Goal: Task Accomplishment & Management: Manage account settings

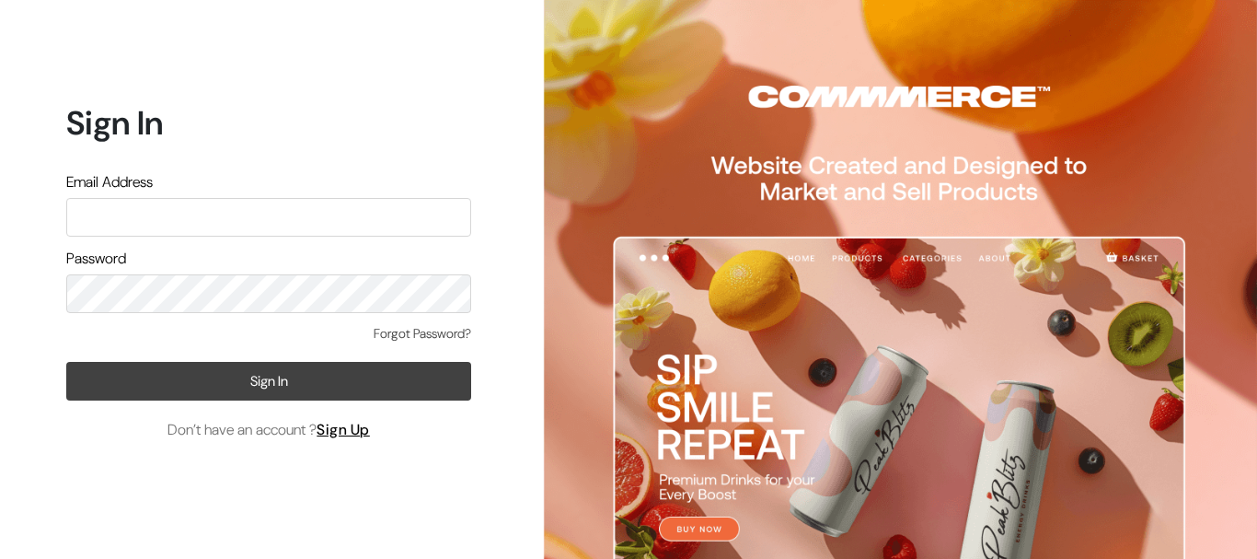
type input "ajarihant84@gmail.com"
click at [243, 368] on button "Sign In" at bounding box center [268, 381] width 405 height 39
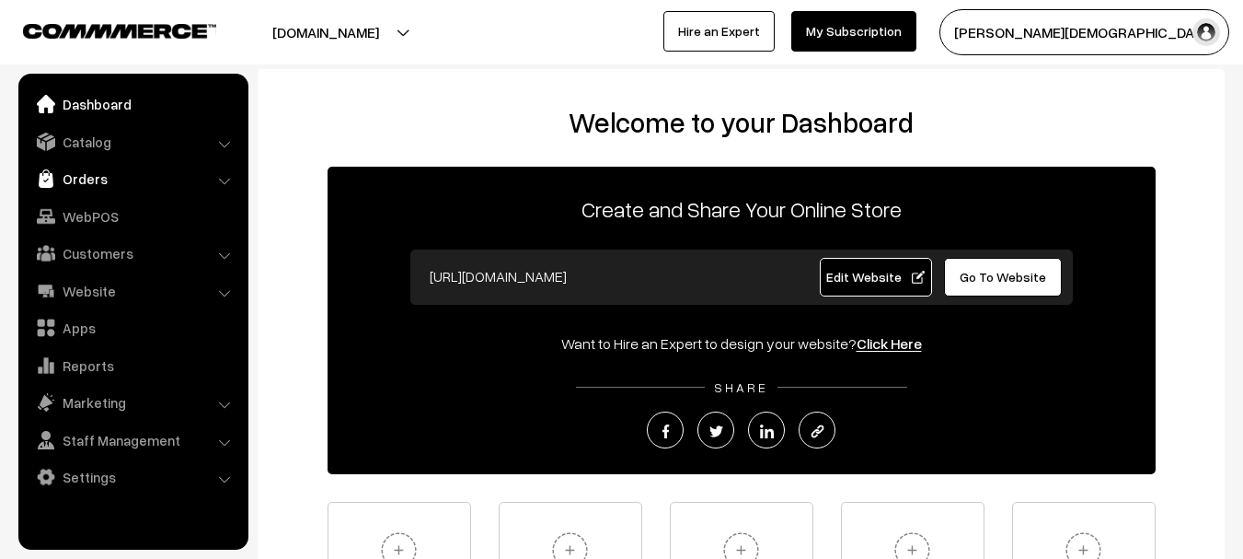
click at [95, 175] on link "Orders" at bounding box center [132, 178] width 219 height 33
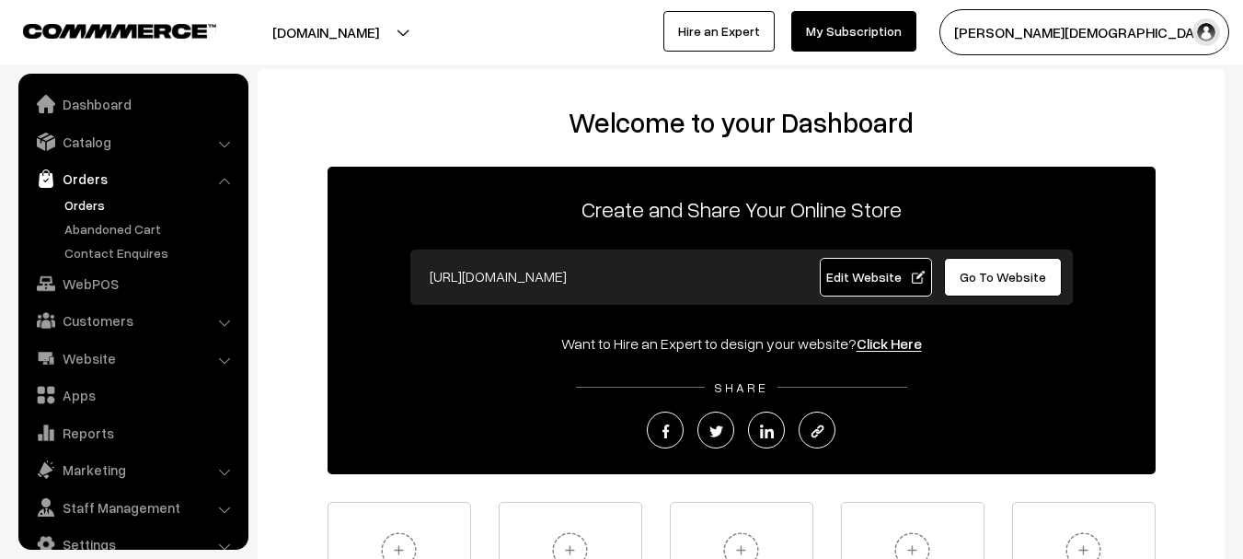
click at [98, 196] on link "Orders" at bounding box center [151, 204] width 182 height 19
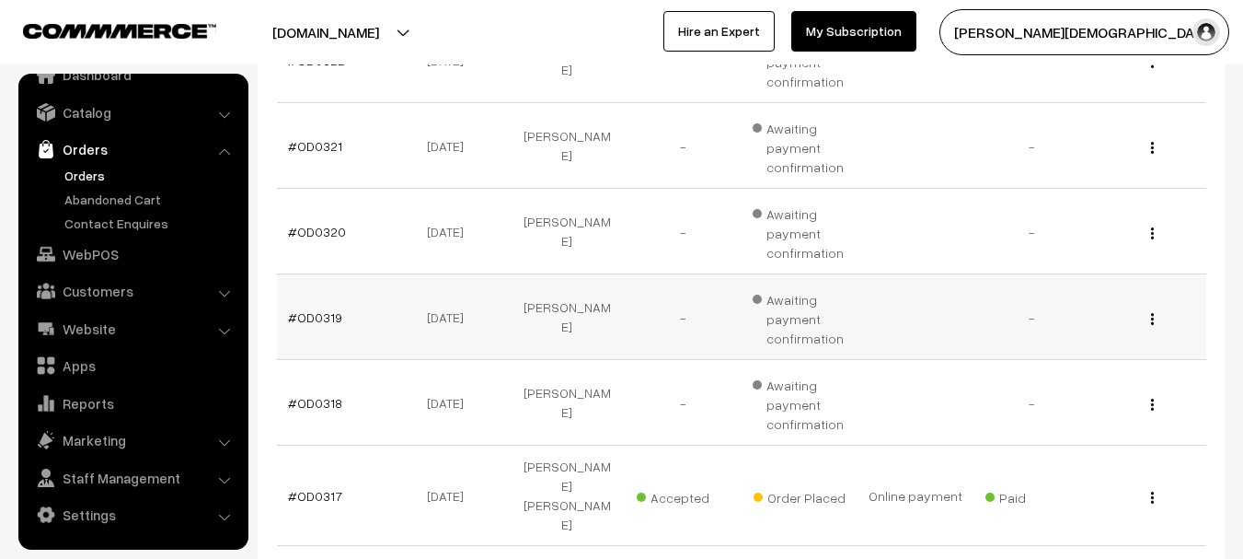
scroll to position [920, 0]
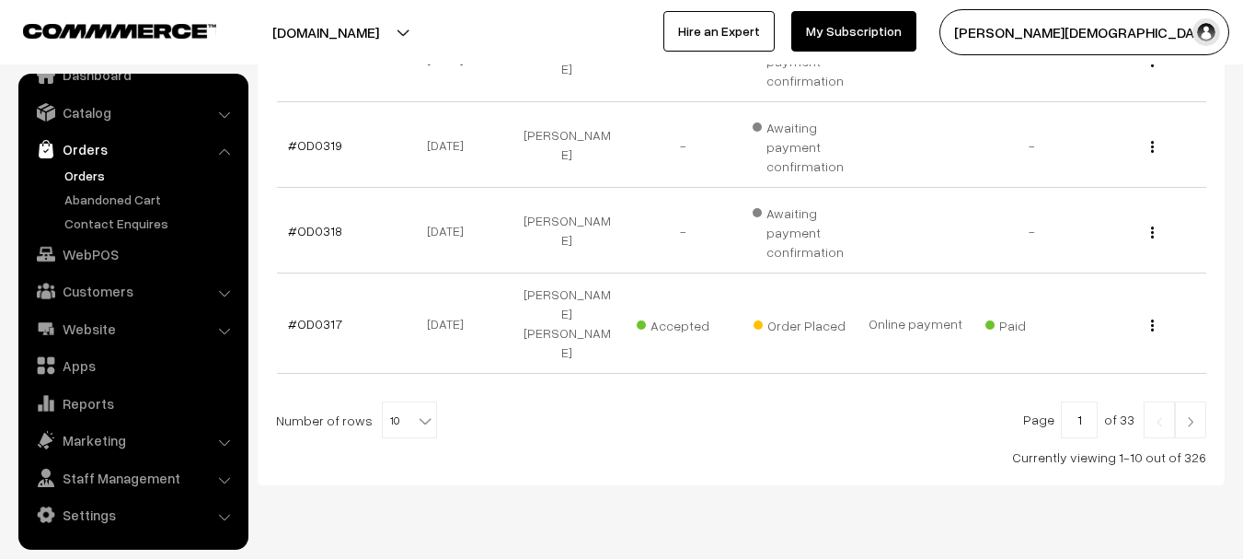
click at [405, 402] on span "10" at bounding box center [409, 420] width 53 height 37
select select "50"
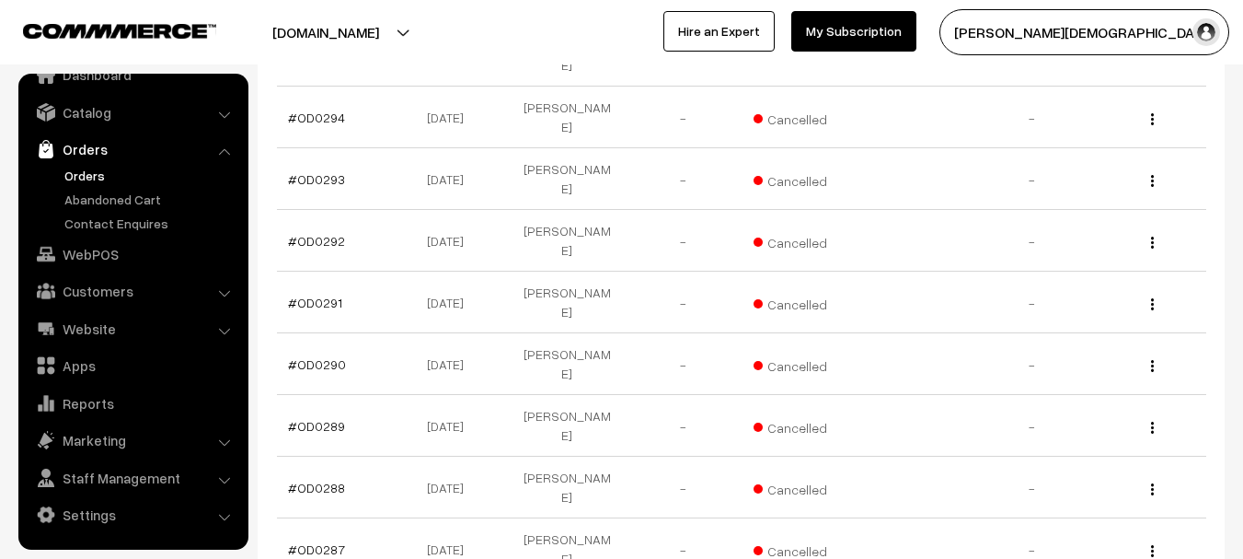
scroll to position [2944, 0]
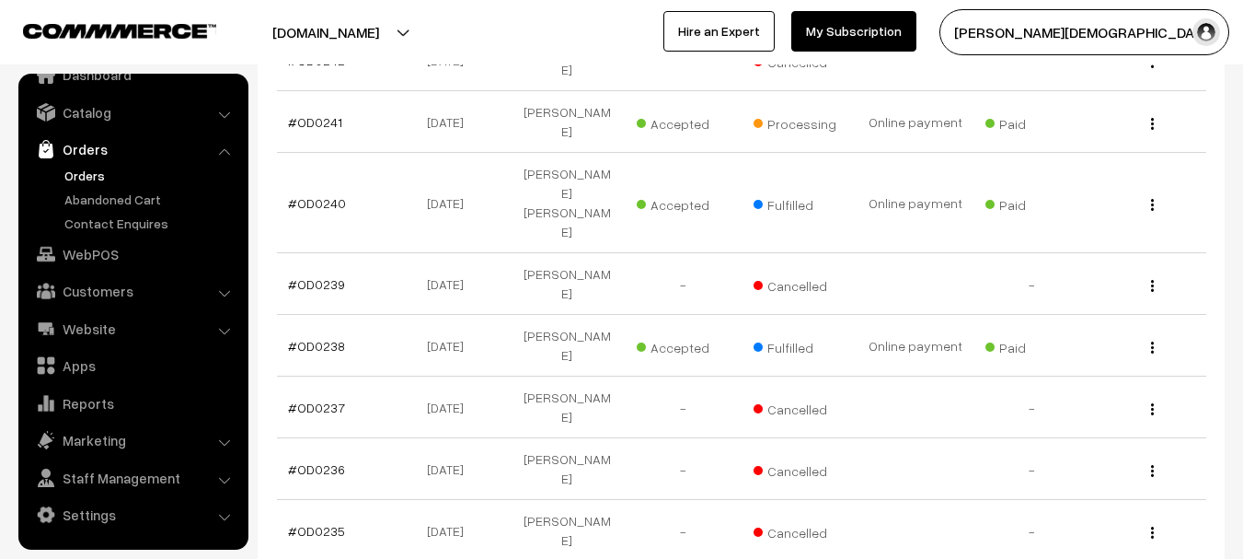
scroll to position [2613, 0]
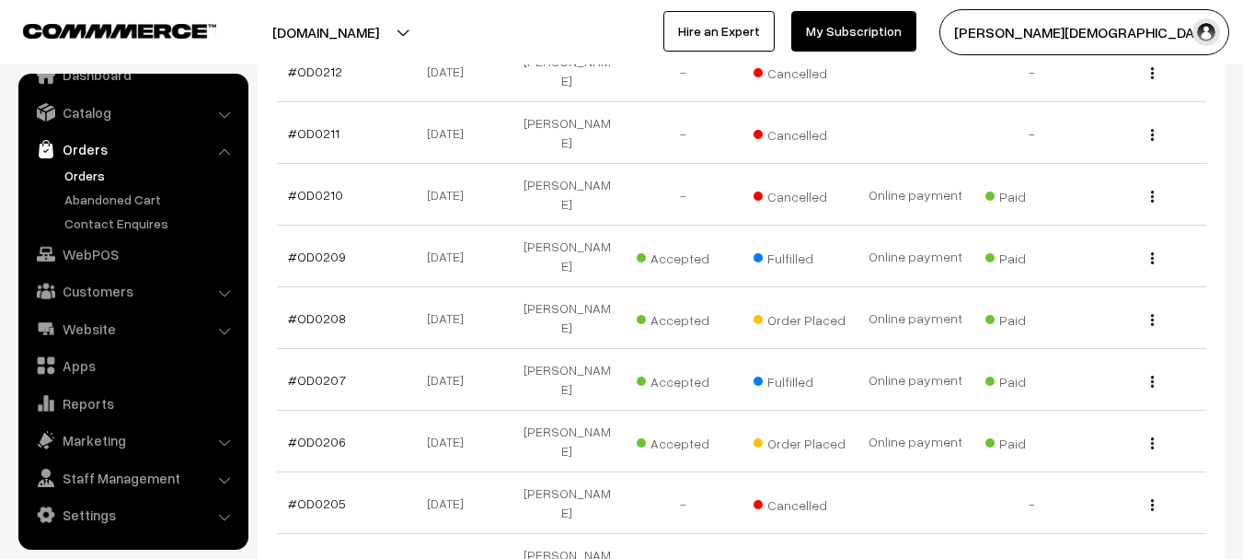
scroll to position [1380, 0]
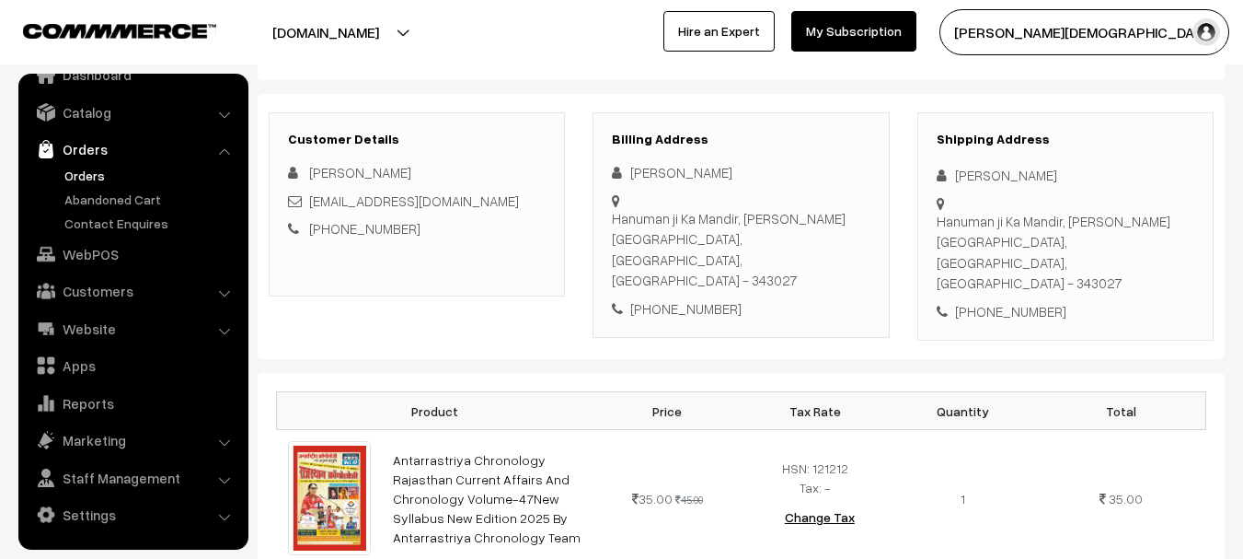
scroll to position [57, 0]
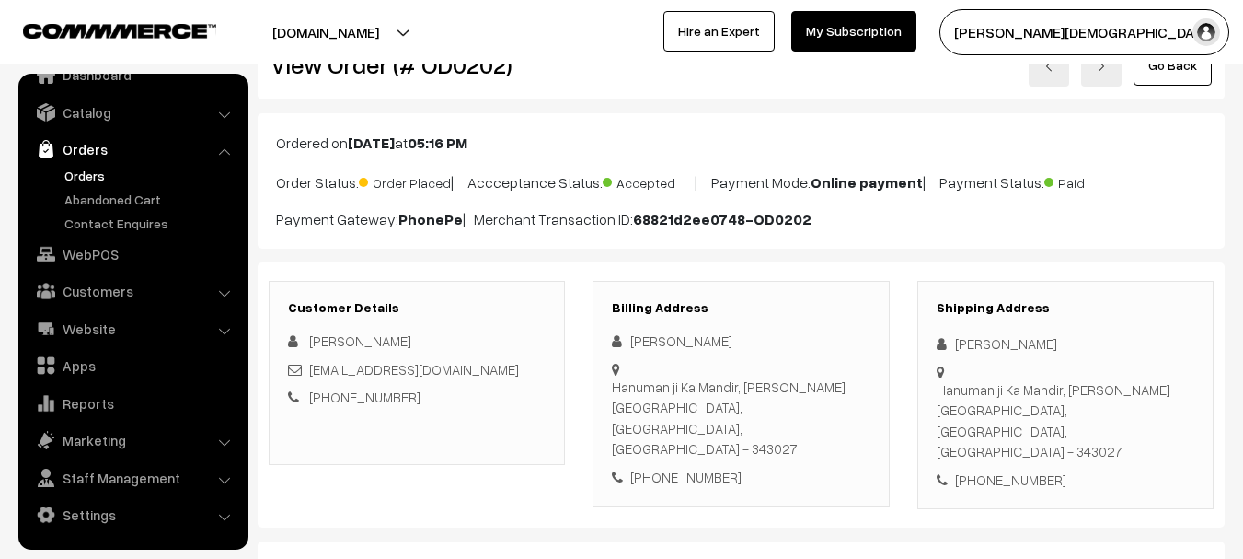
click at [971, 379] on div "Hanuman ji Ka Mandir, [GEOGRAPHIC_DATA], [GEOGRAPHIC_DATA], [GEOGRAPHIC_DATA] -…" at bounding box center [1066, 420] width 258 height 83
click at [972, 379] on div "Hanuman ji Ka Mandir, [GEOGRAPHIC_DATA], [GEOGRAPHIC_DATA], [GEOGRAPHIC_DATA] -…" at bounding box center [1066, 420] width 258 height 83
click at [1088, 401] on div "Hanuman ji Ka Mandir, Dawal Sanchore, Rajasthan, India - 343027" at bounding box center [1066, 420] width 258 height 83
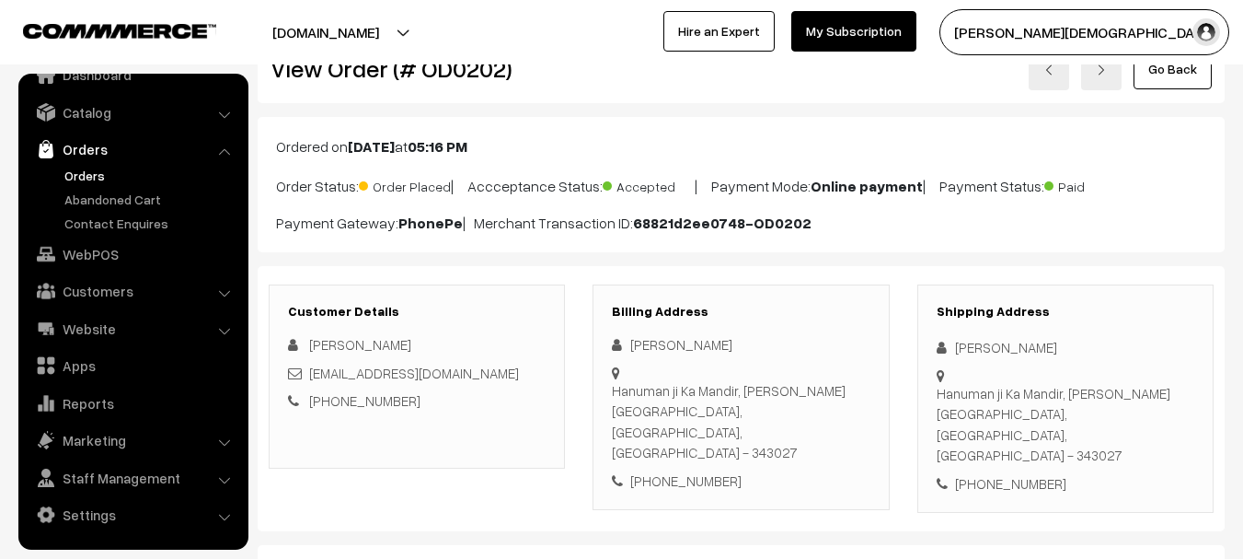
scroll to position [0, 0]
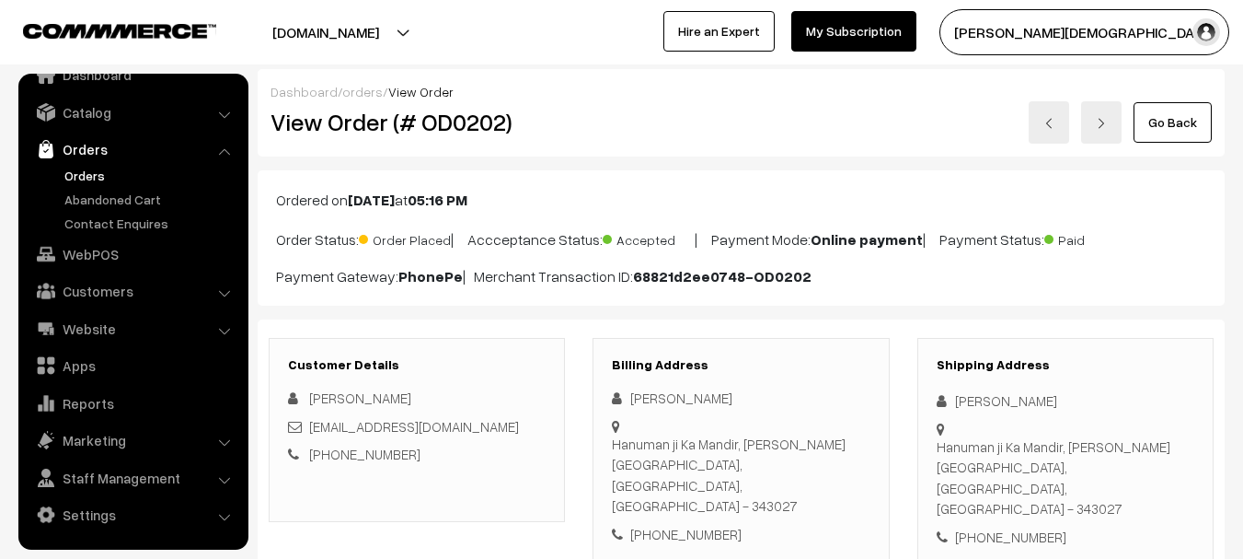
click at [464, 123] on h2 "View Order (# OD0202)" at bounding box center [418, 122] width 295 height 29
copy h2 "OD0202"
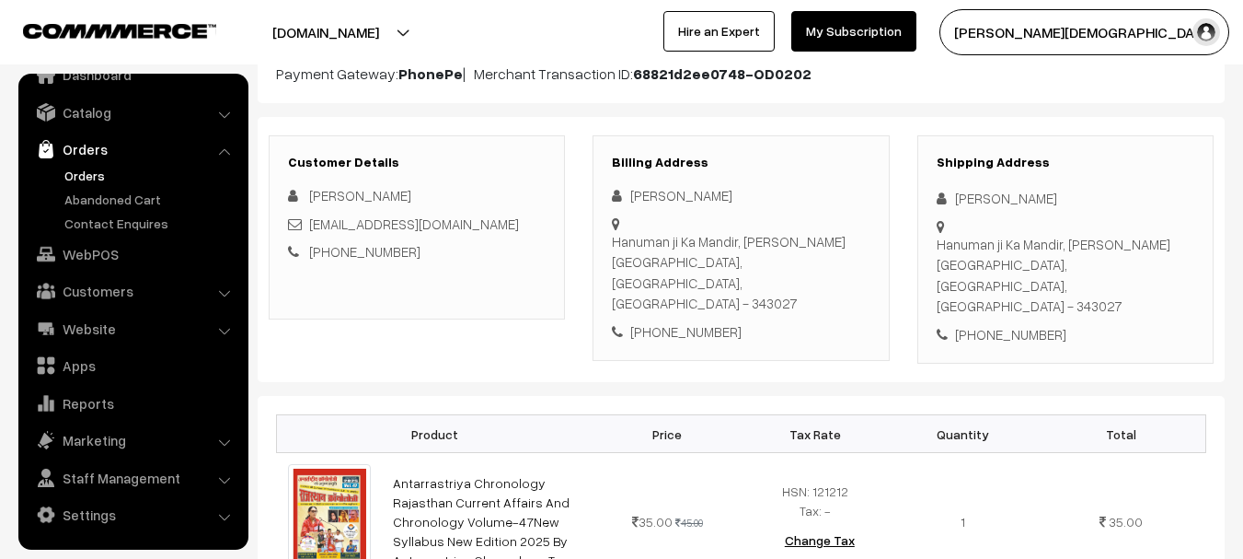
scroll to position [92, 0]
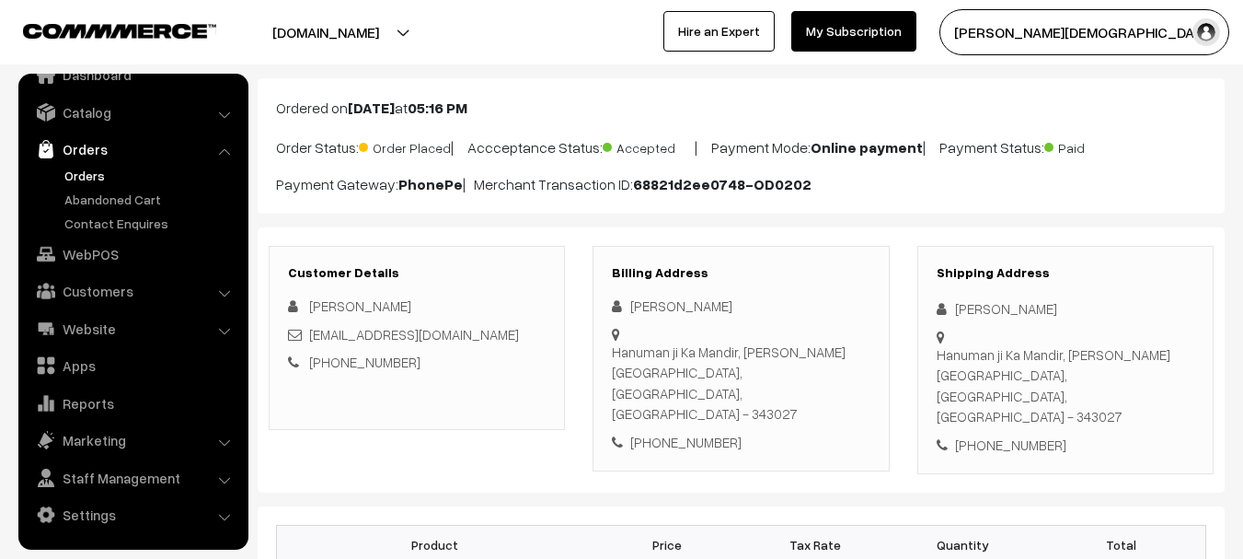
click at [976, 344] on div "Hanuman ji Ka Mandir, Dawal Sanchore, Rajasthan, India - 343027" at bounding box center [1066, 385] width 258 height 83
drag, startPoint x: 1055, startPoint y: 389, endPoint x: 991, endPoint y: 391, distance: 64.4
click at [991, 434] on div "+91 9928302865" at bounding box center [1066, 444] width 258 height 21
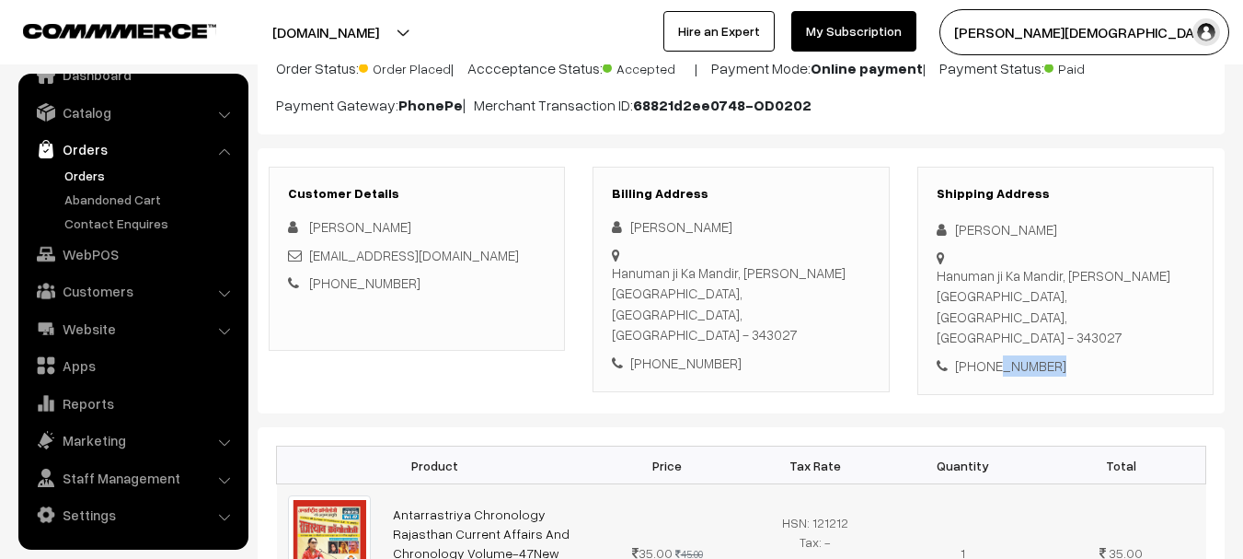
scroll to position [276, 0]
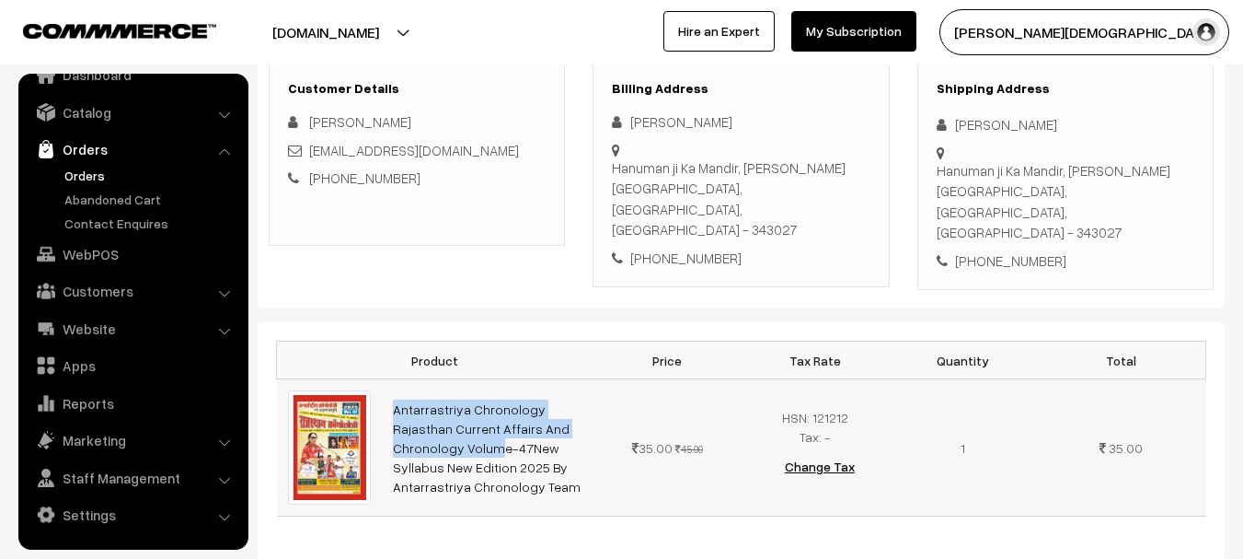
drag, startPoint x: 375, startPoint y: 362, endPoint x: 577, endPoint y: 381, distance: 202.4
click at [566, 382] on tr "Antarrastriya Chronology Rajasthan Current Affairs And Chronology Volume-47New …" at bounding box center [741, 447] width 929 height 136
copy tr "Antarrastriya Chronology Rajasthan Current Affairs And"
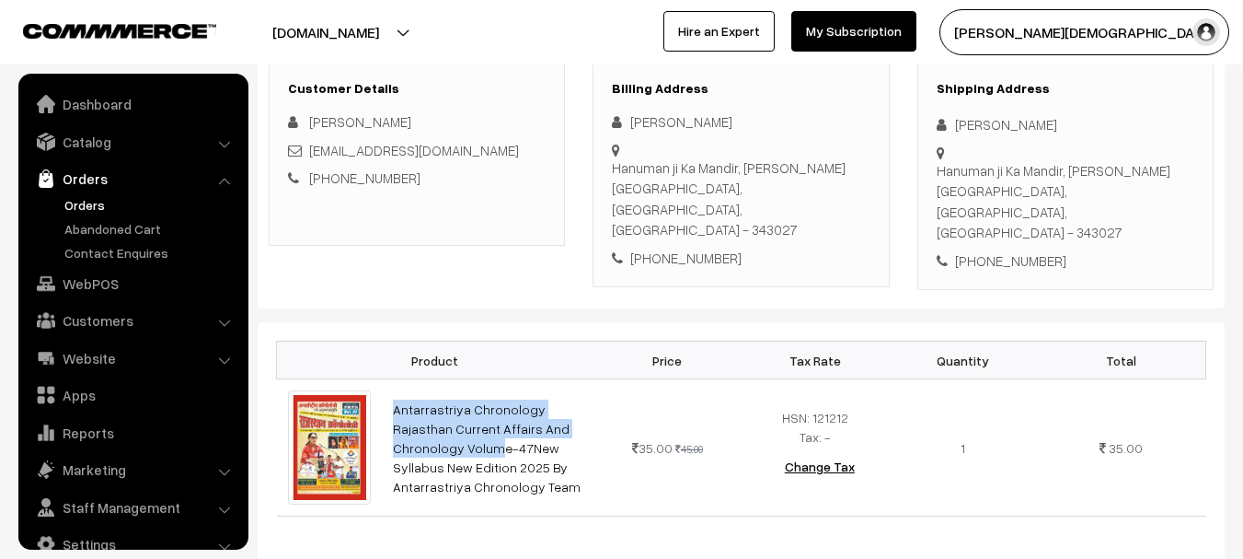
click at [82, 168] on link "Orders" at bounding box center [132, 178] width 219 height 33
click at [84, 206] on link "Orders" at bounding box center [151, 204] width 182 height 19
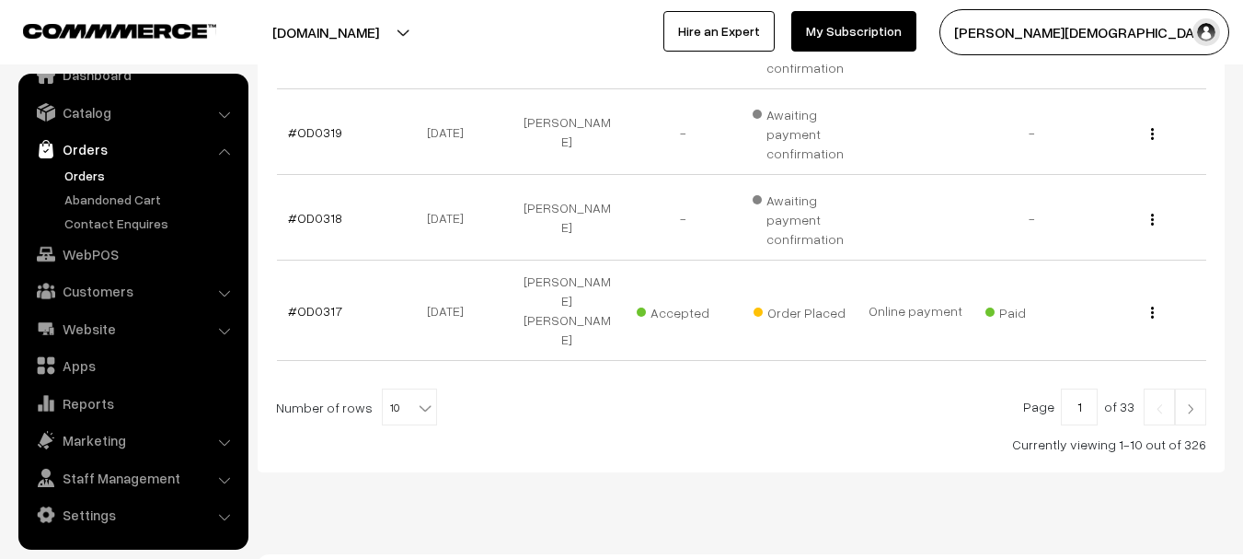
scroll to position [937, 0]
click at [416, 395] on b at bounding box center [425, 404] width 18 height 18
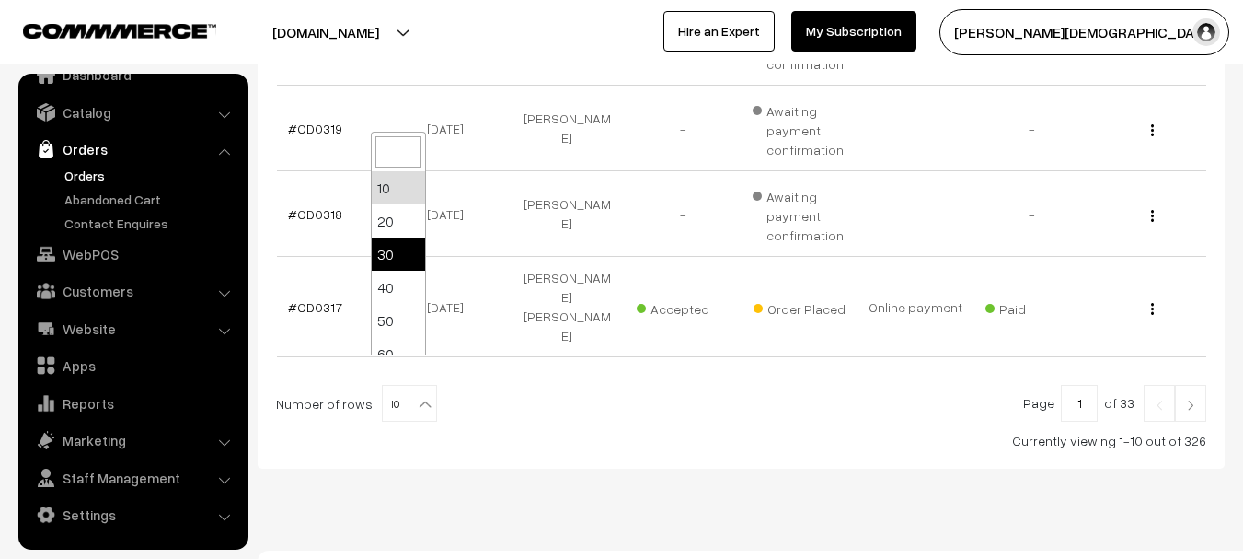
select select "30"
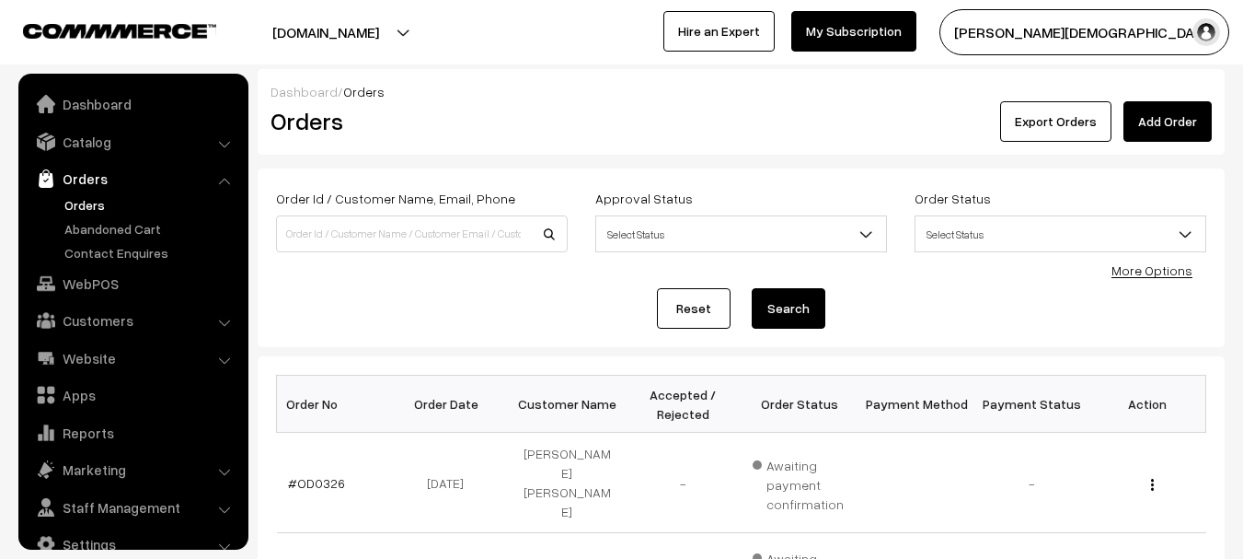
scroll to position [29, 0]
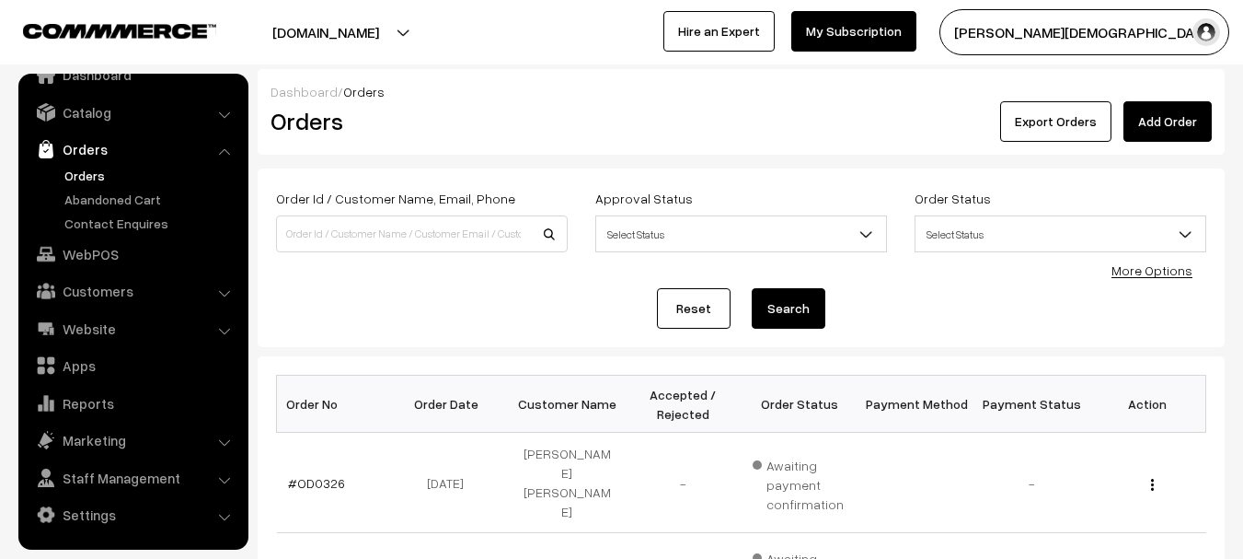
click at [685, 132] on div "Export Orders Add Order" at bounding box center [902, 121] width 618 height 40
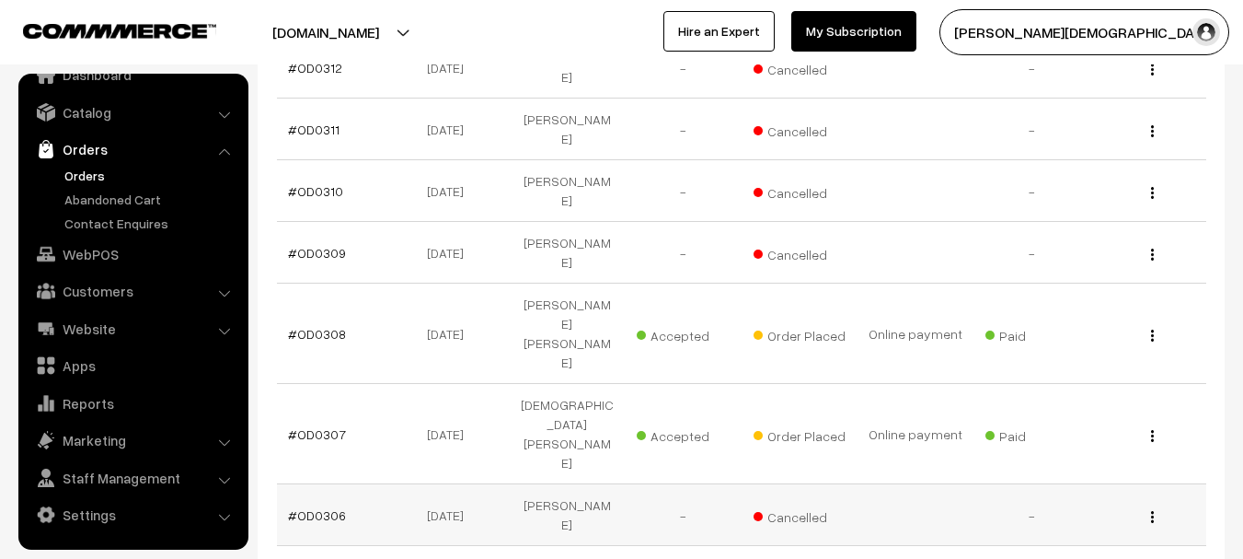
scroll to position [1564, 0]
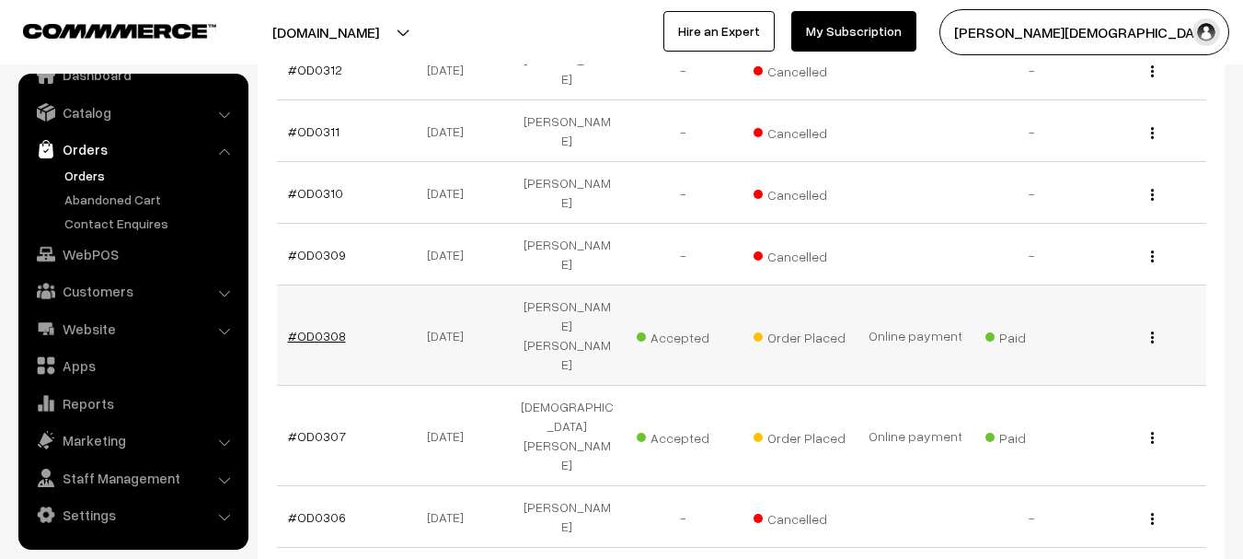
click at [313, 328] on link "#OD0308" at bounding box center [317, 336] width 58 height 16
click at [312, 428] on link "#OD0307" at bounding box center [317, 436] width 58 height 16
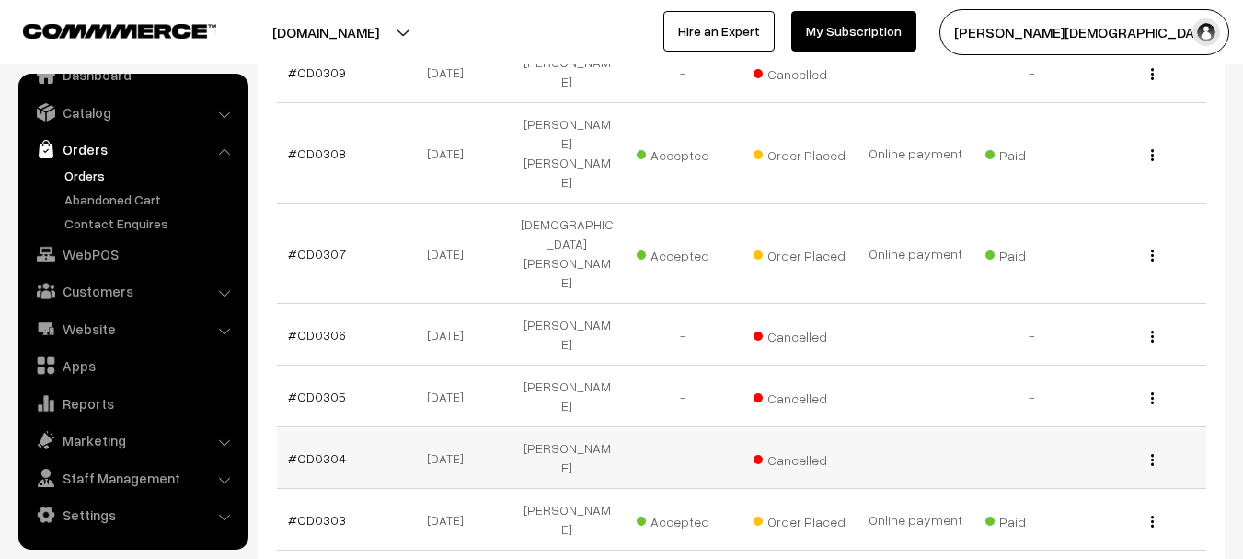
scroll to position [1748, 0]
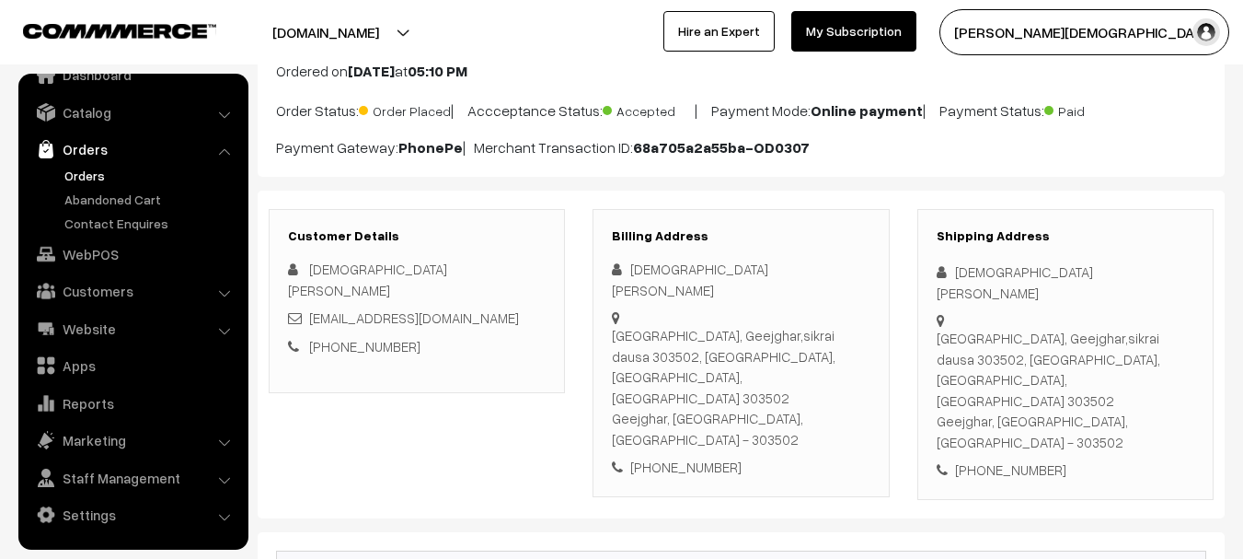
scroll to position [368, 0]
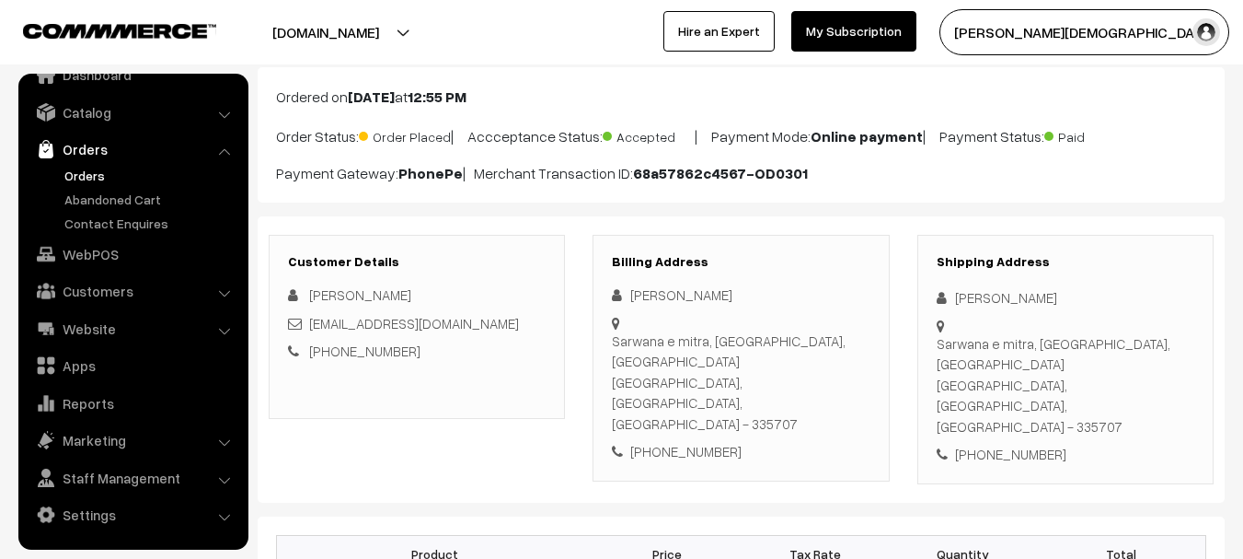
scroll to position [92, 0]
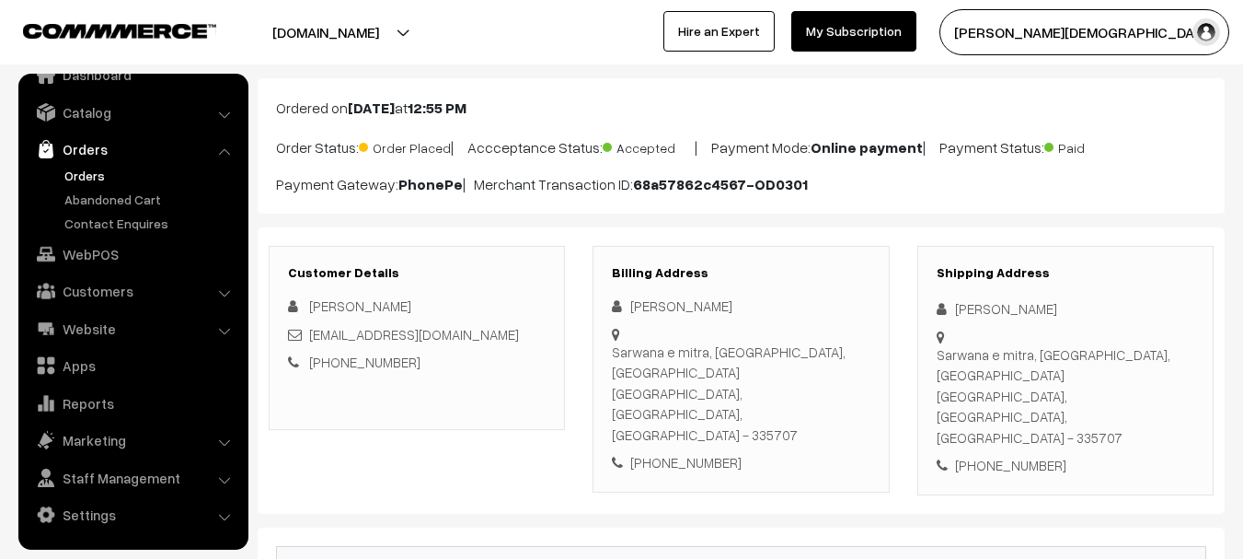
click at [388, 113] on b "[DATE]" at bounding box center [371, 107] width 47 height 18
click at [374, 113] on b "[DATE]" at bounding box center [371, 107] width 47 height 18
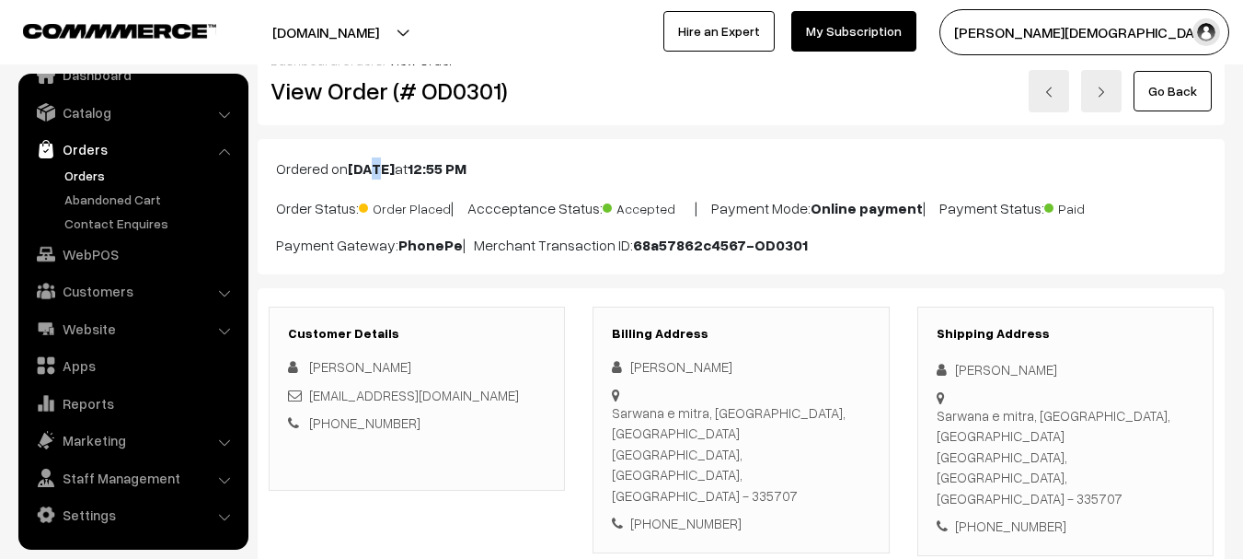
scroll to position [0, 0]
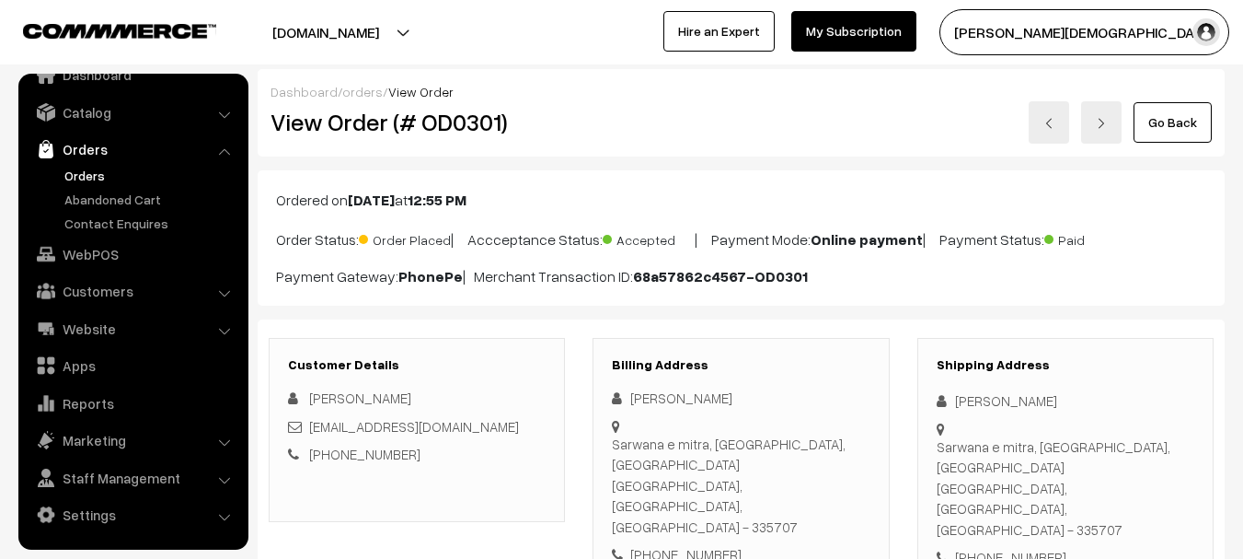
click at [462, 125] on h2 "View Order (# OD0301)" at bounding box center [418, 122] width 295 height 29
click at [460, 125] on h2 "View Order (# OD0301)" at bounding box center [418, 122] width 295 height 29
copy h2 "OD0301"
click at [1019, 547] on div "[PHONE_NUMBER]" at bounding box center [1066, 557] width 258 height 21
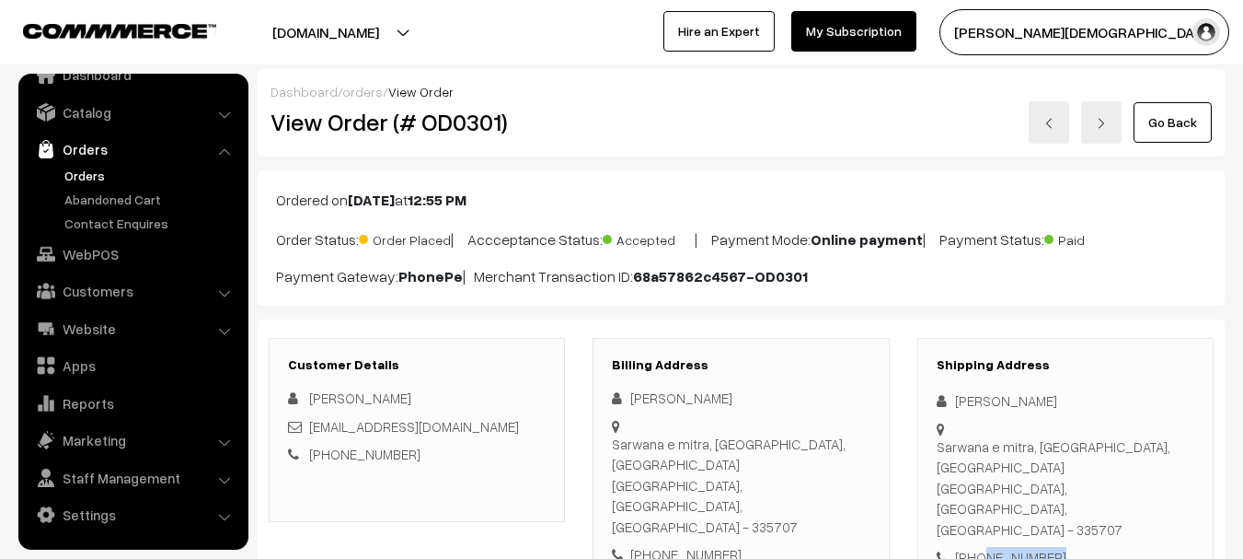
copy div "7427840100"
